Goal: Task Accomplishment & Management: Manage account settings

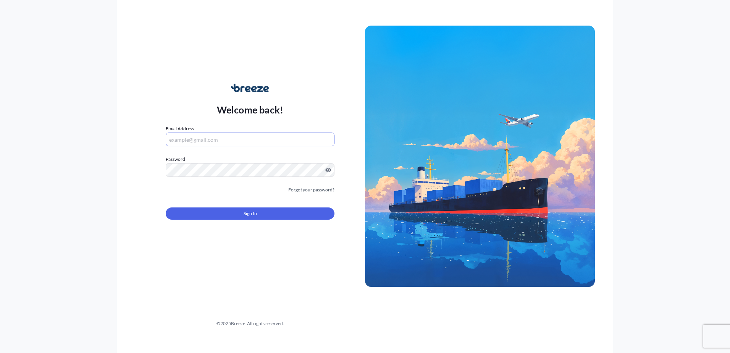
click at [204, 136] on input "Email Address" at bounding box center [250, 140] width 169 height 14
type input "[EMAIL_ADDRESS][DOMAIN_NAME]"
click at [223, 162] on label "Password Password is required" at bounding box center [250, 159] width 169 height 8
